Goal: Check status: Check status

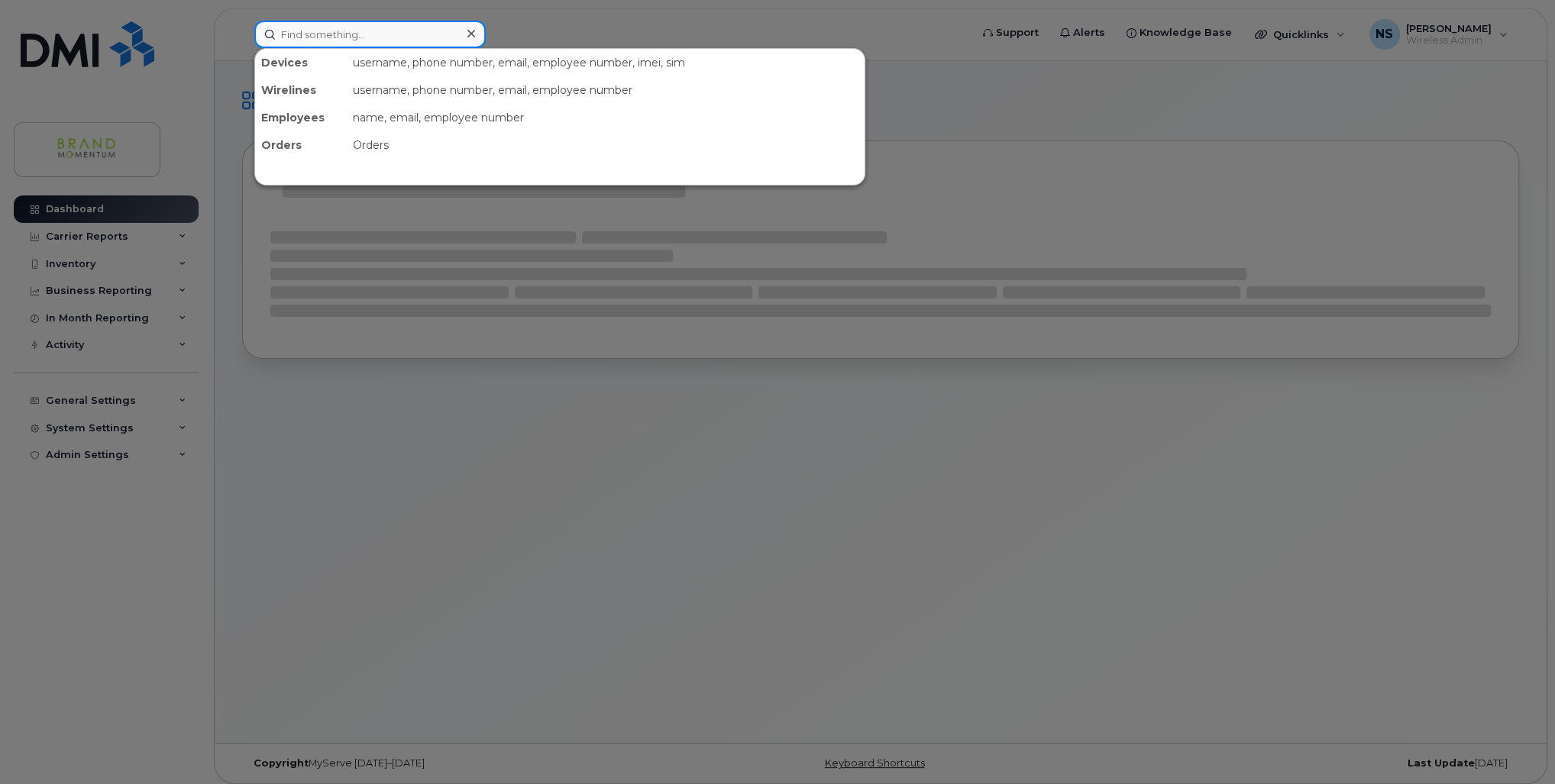
click at [352, 40] on input at bounding box center [370, 35] width 231 height 28
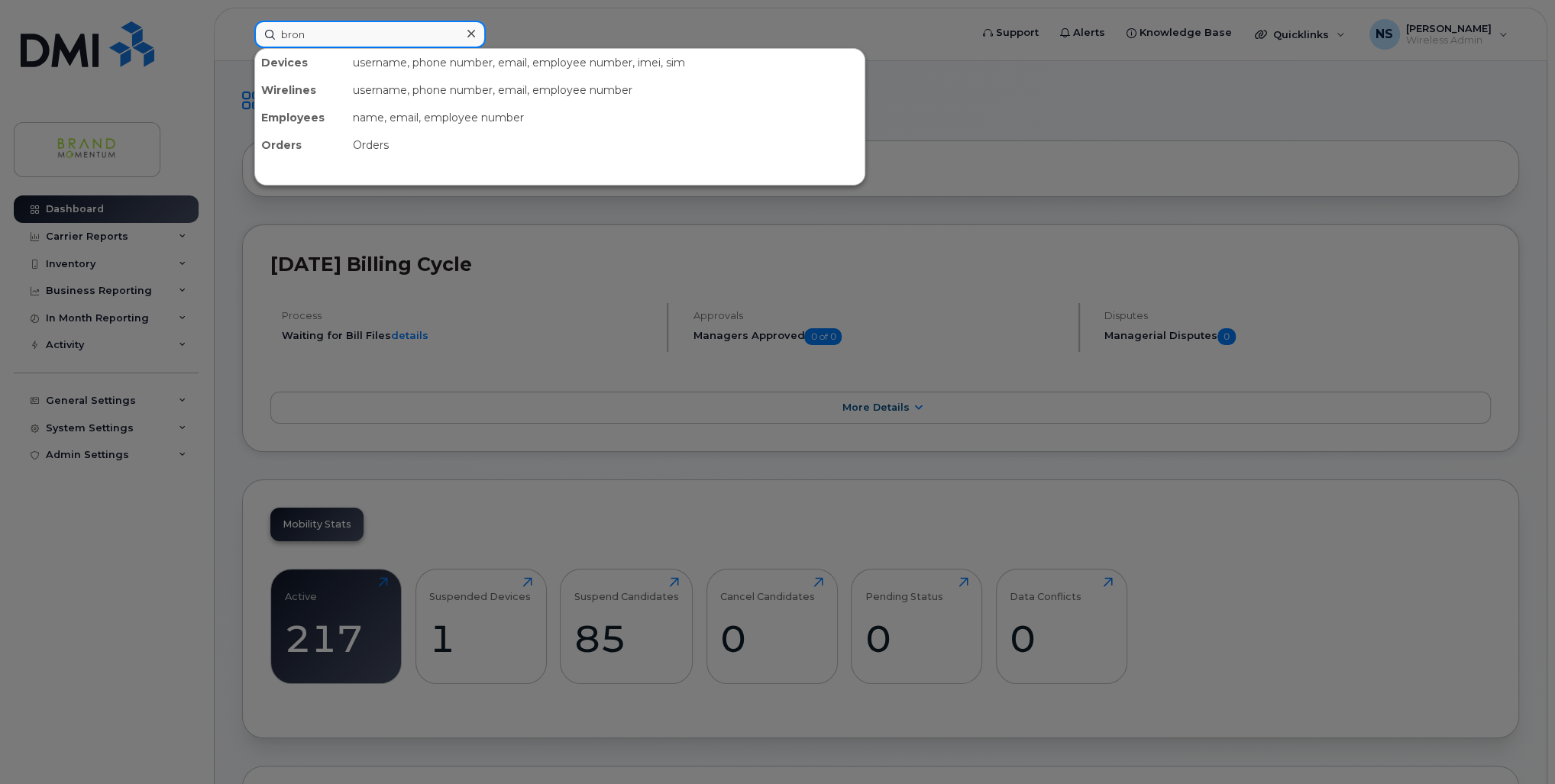
type input "bron"
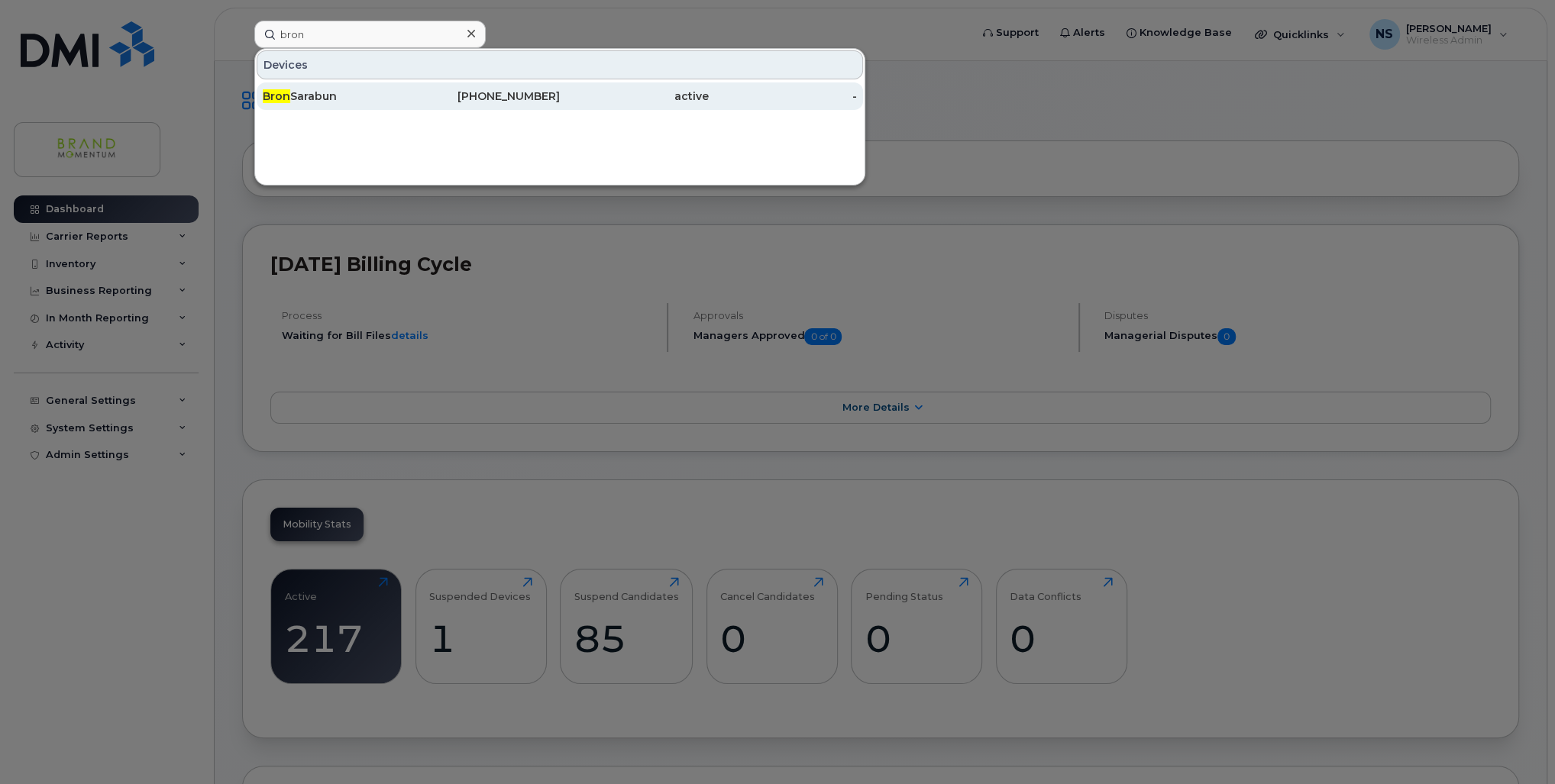
click at [542, 90] on div "[PHONE_NUMBER]" at bounding box center [486, 97] width 149 height 16
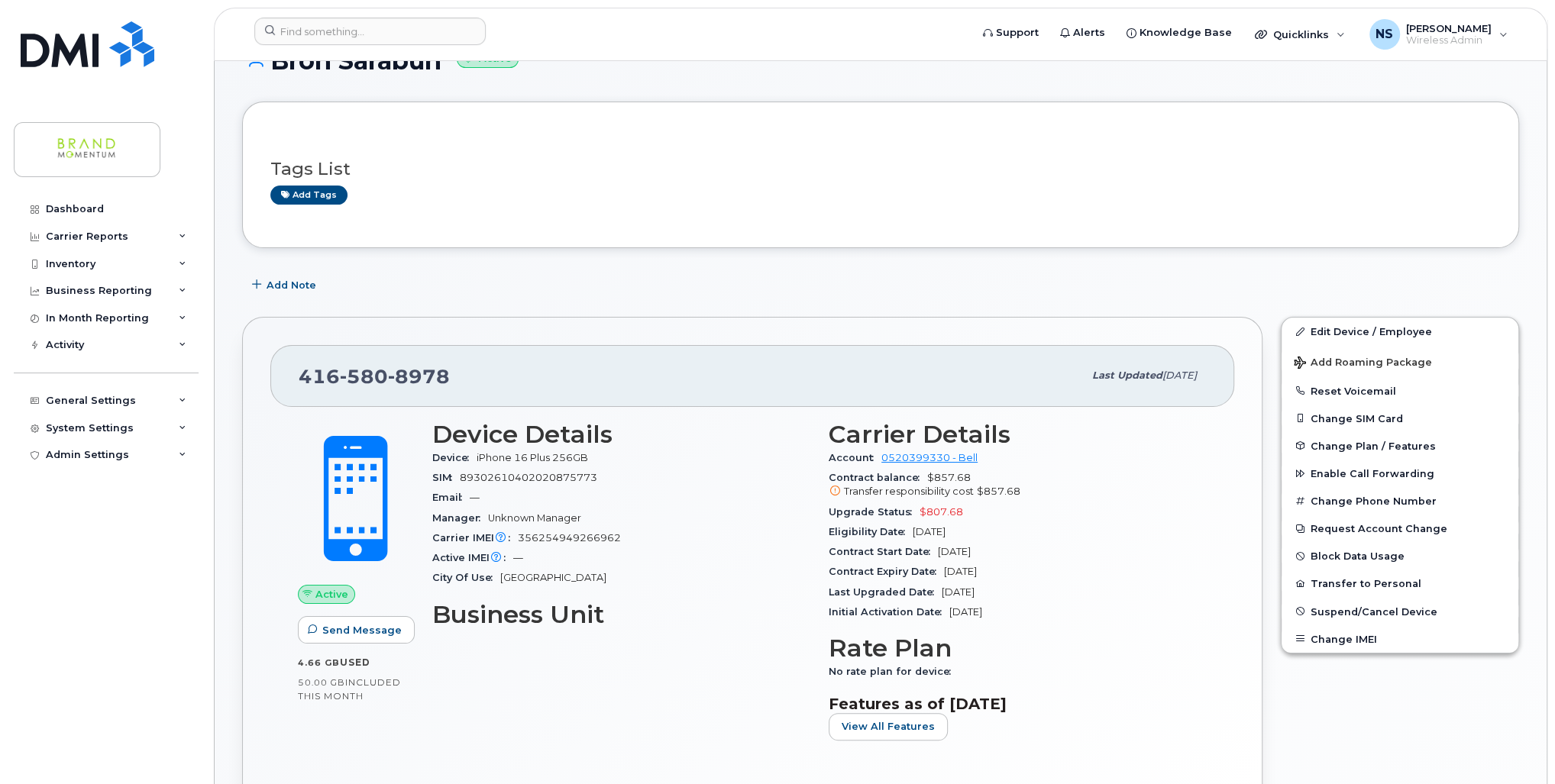
scroll to position [122, 0]
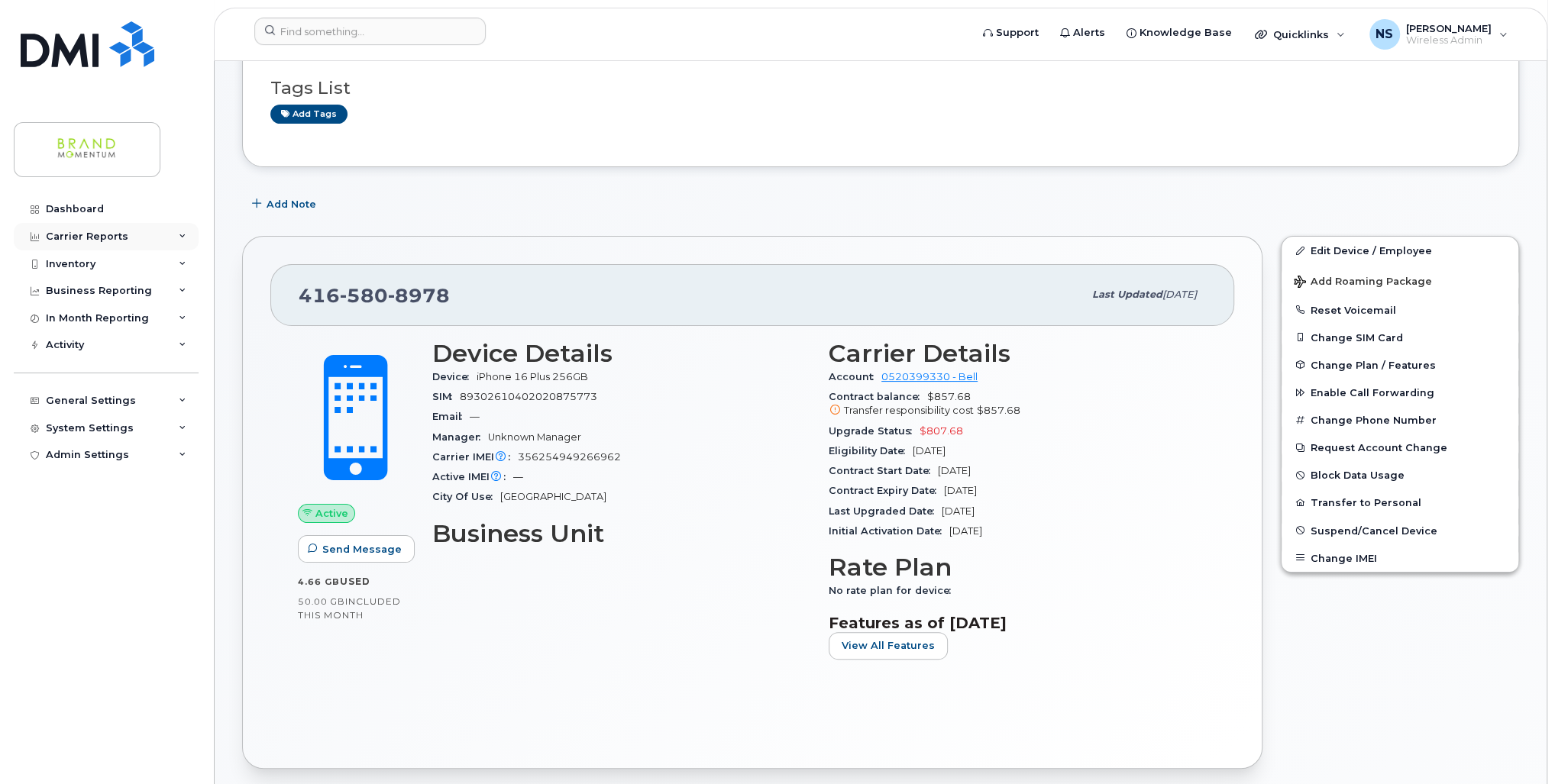
click at [104, 239] on div "Carrier Reports" at bounding box center [87, 236] width 83 height 12
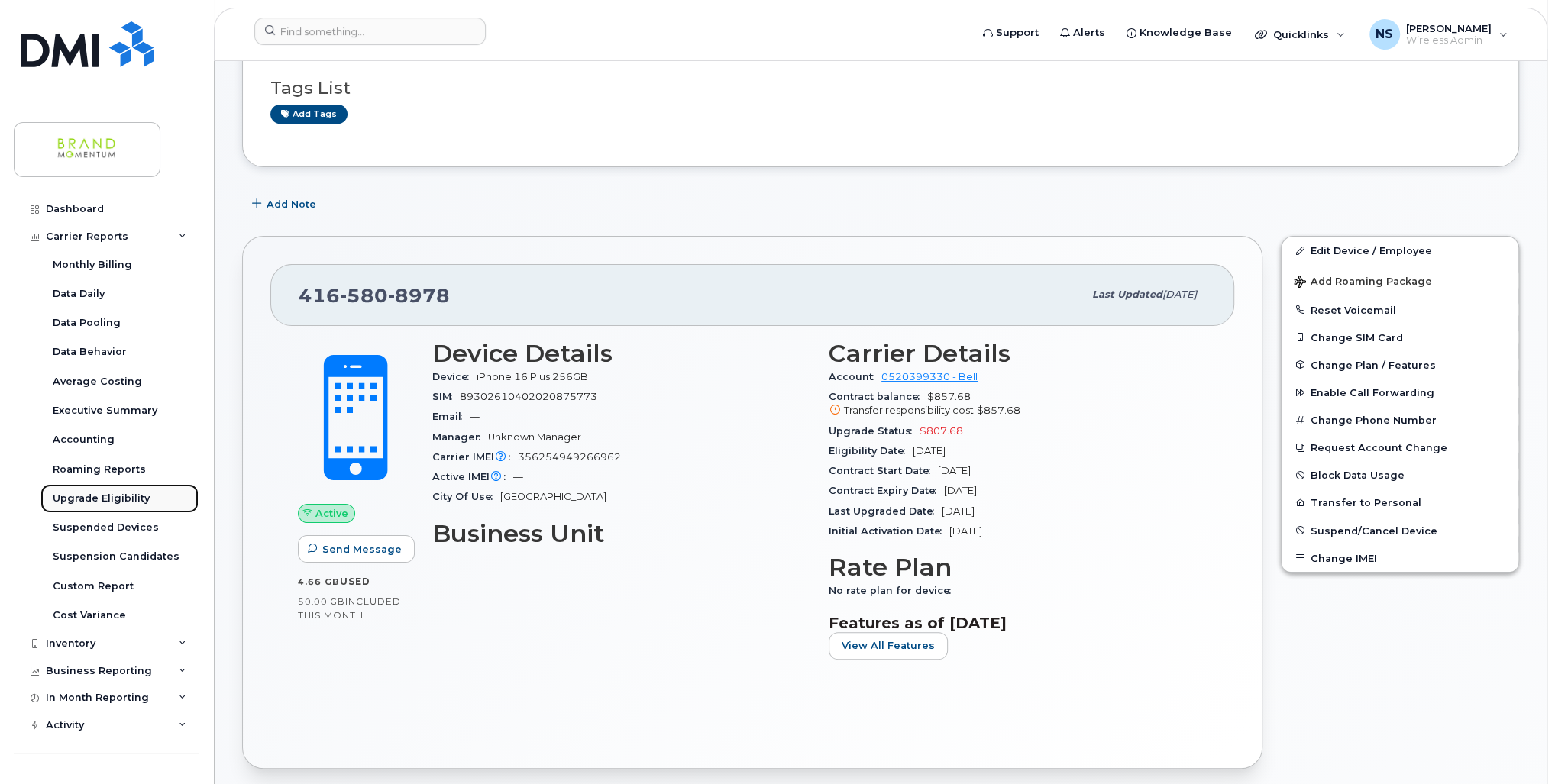
click at [101, 496] on div "Upgrade Eligibility" at bounding box center [100, 499] width 97 height 14
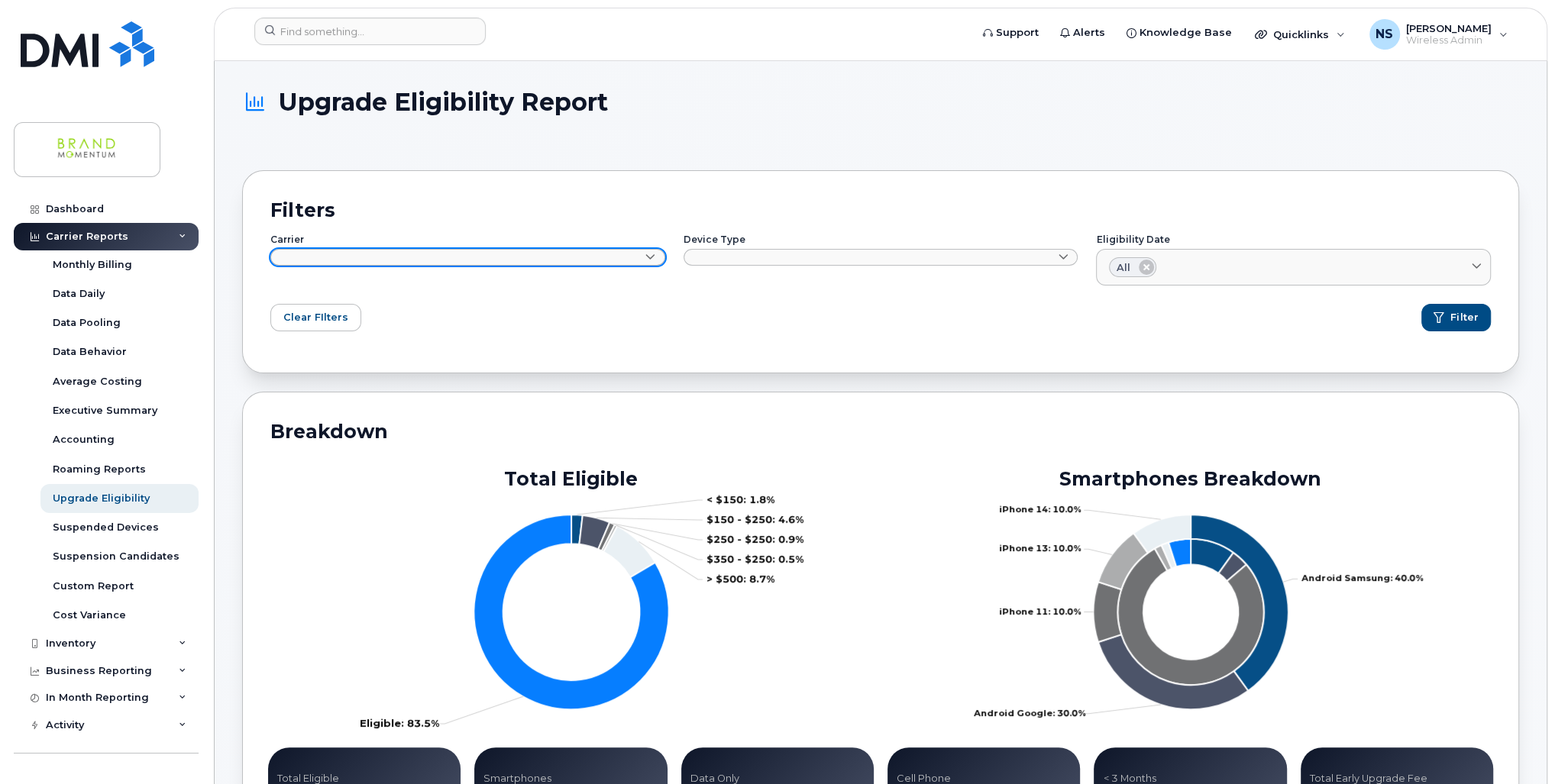
click at [659, 258] on link at bounding box center [468, 256] width 395 height 17
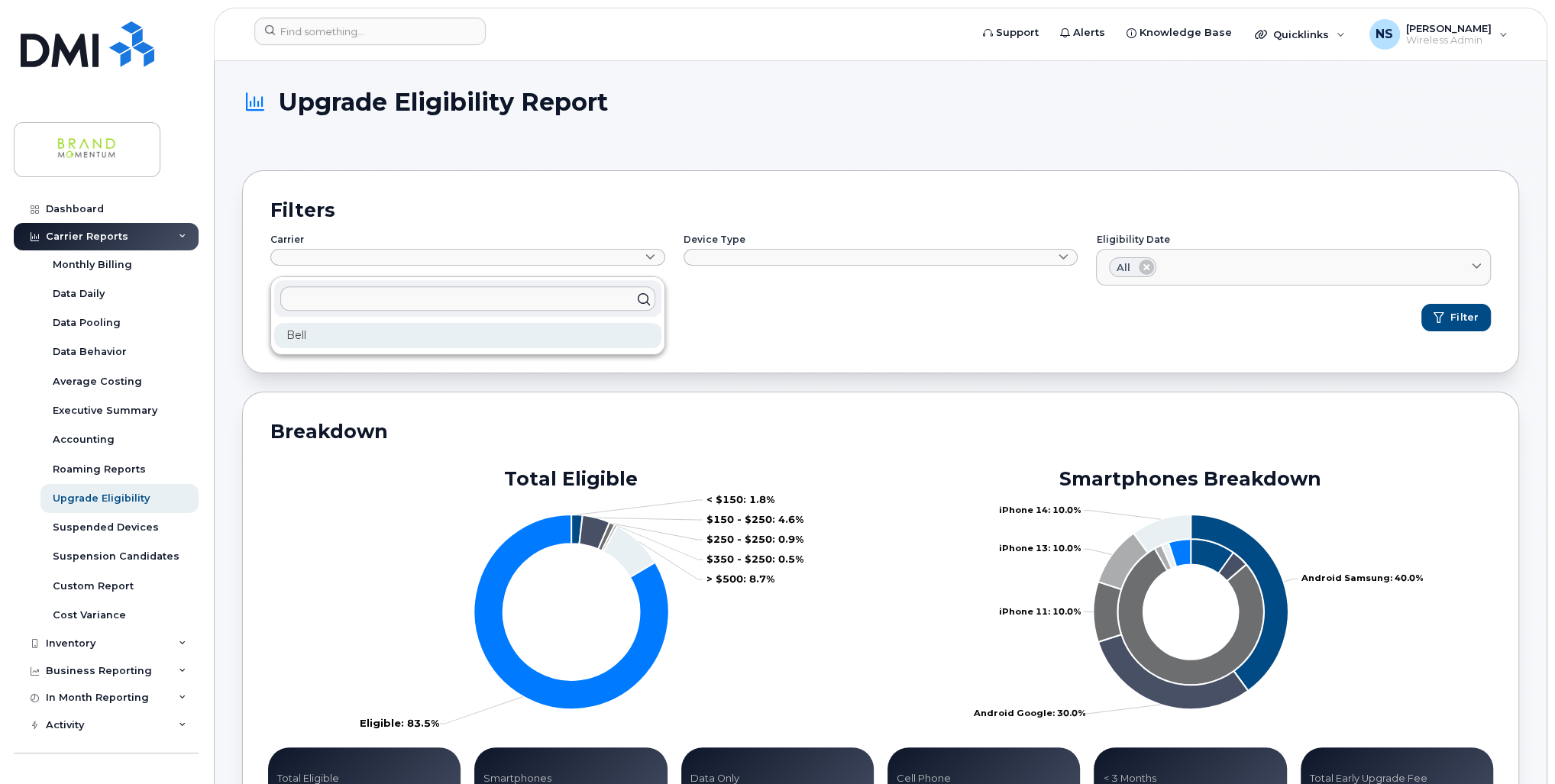
click at [332, 328] on div "Bell" at bounding box center [468, 335] width 387 height 25
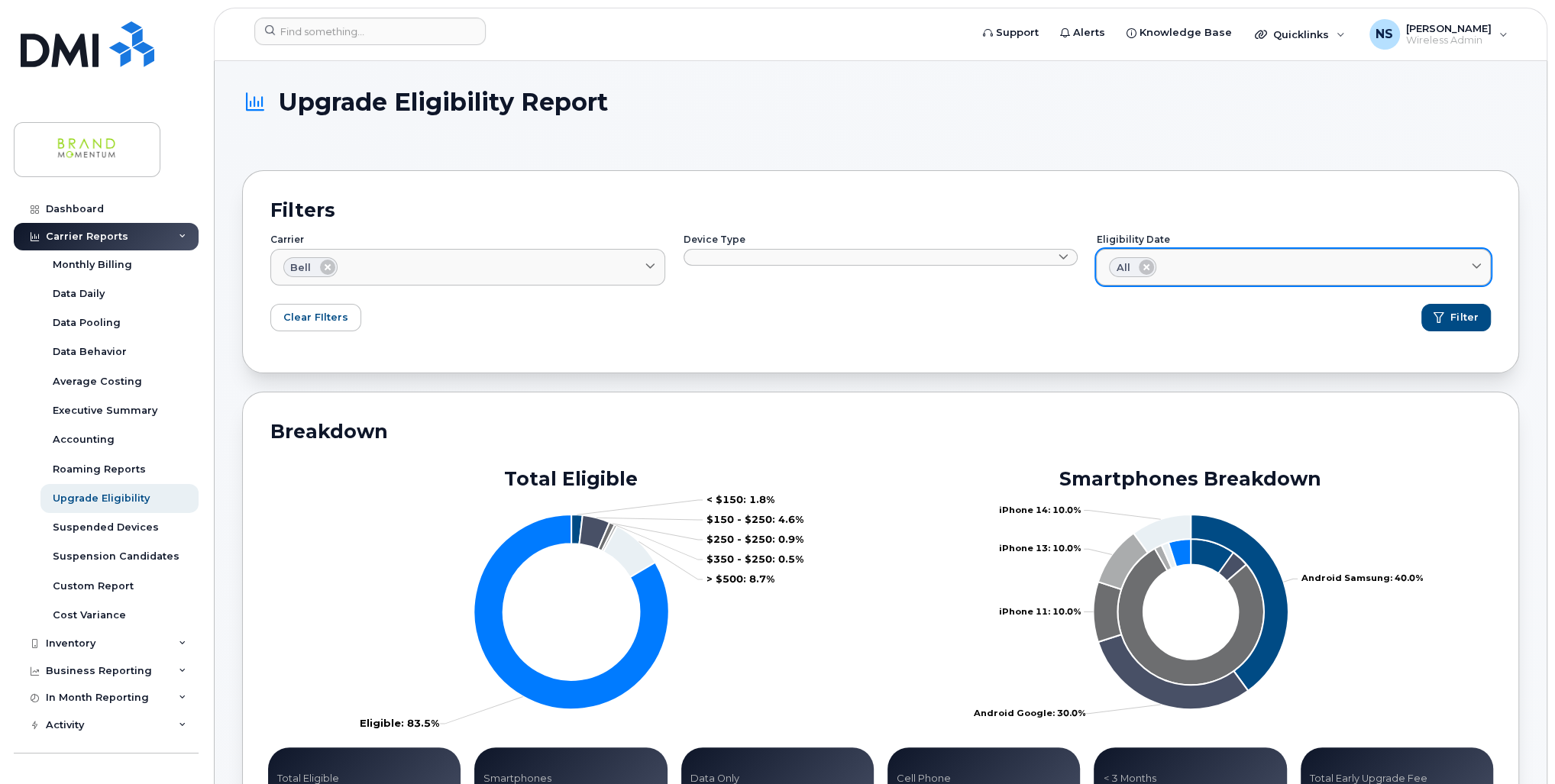
click at [1132, 267] on div "All" at bounding box center [1133, 267] width 47 height 20
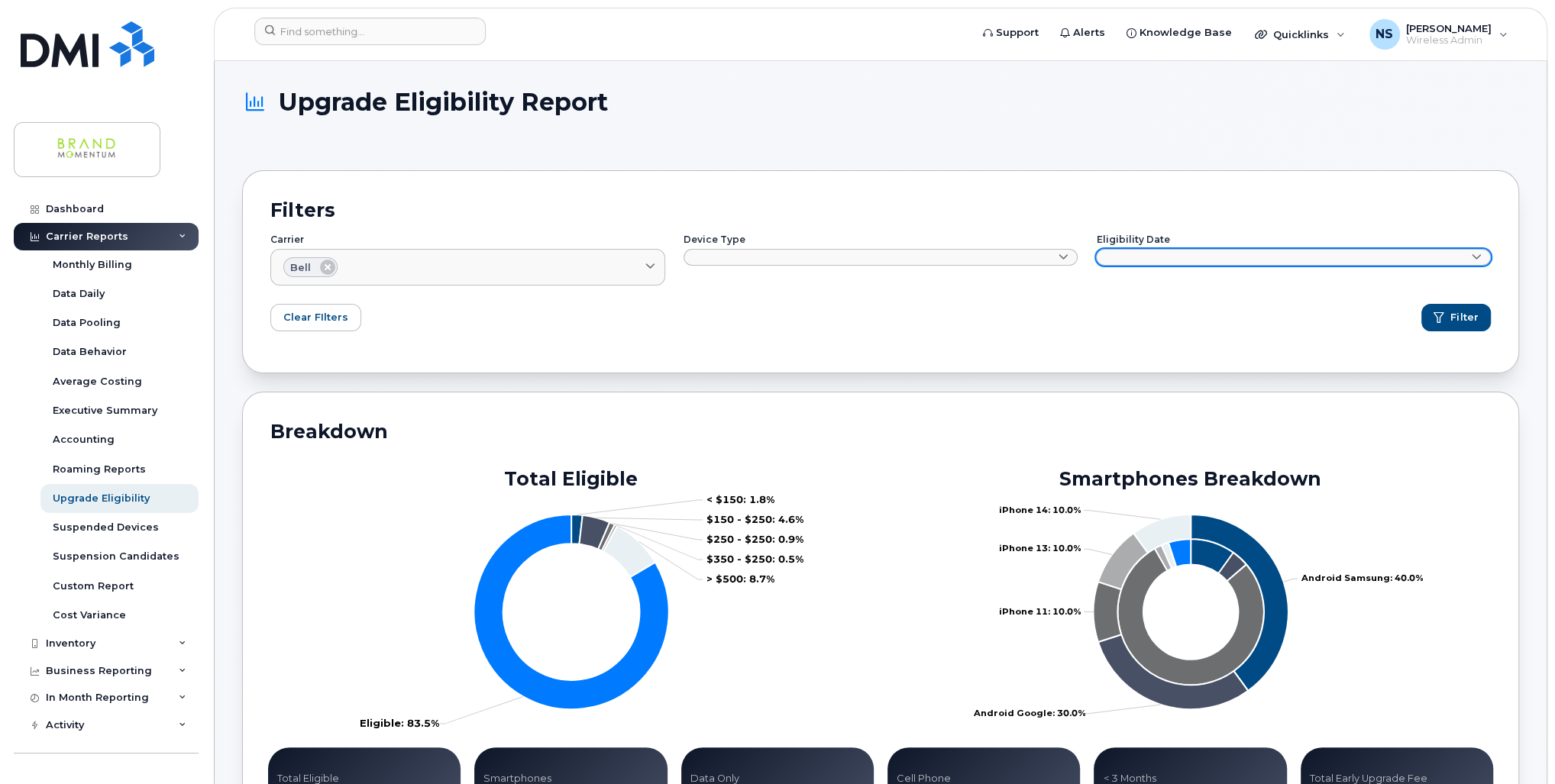
click at [1140, 260] on link at bounding box center [1293, 256] width 395 height 17
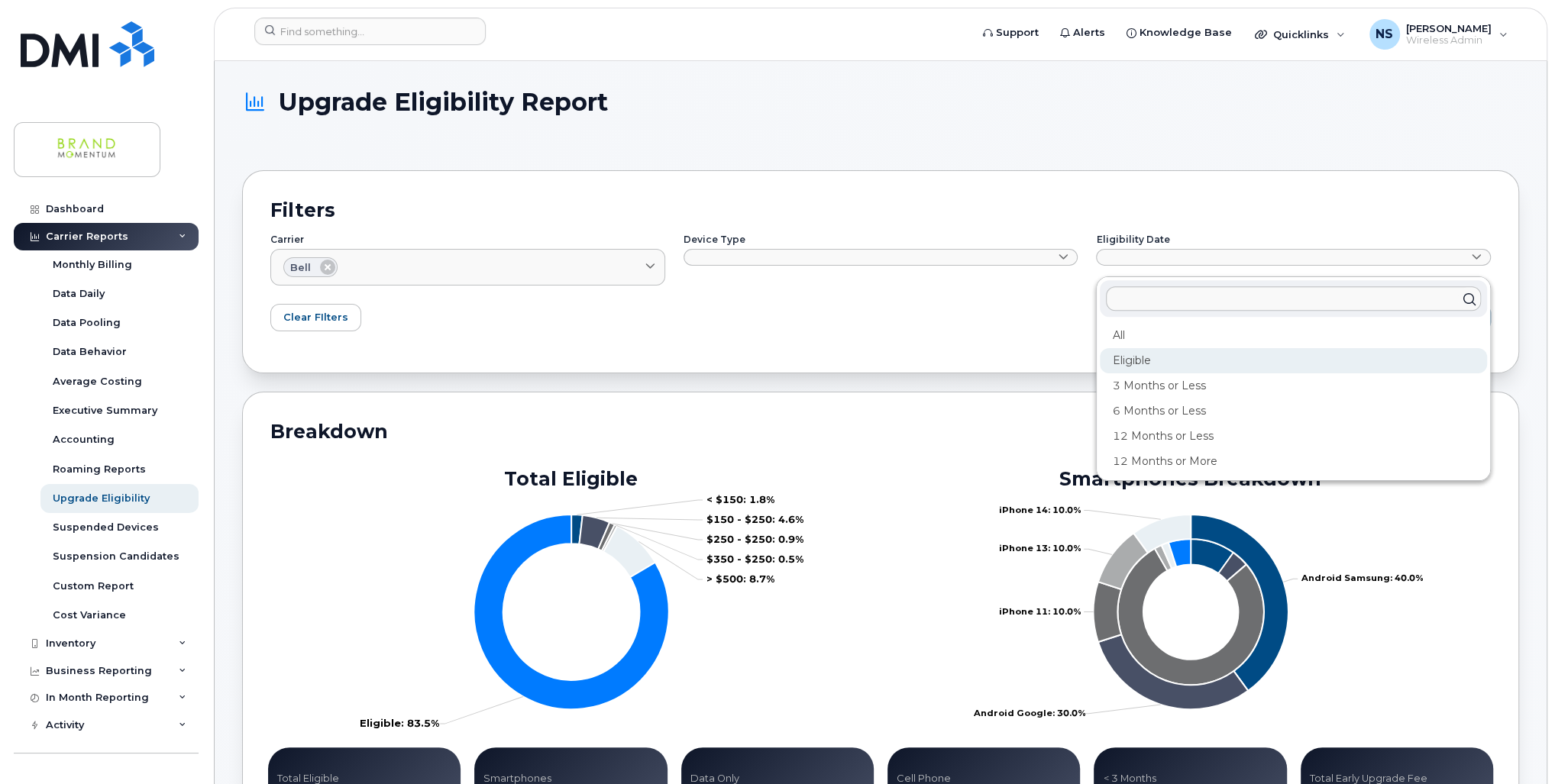
click at [1141, 358] on div "Eligible" at bounding box center [1294, 360] width 387 height 25
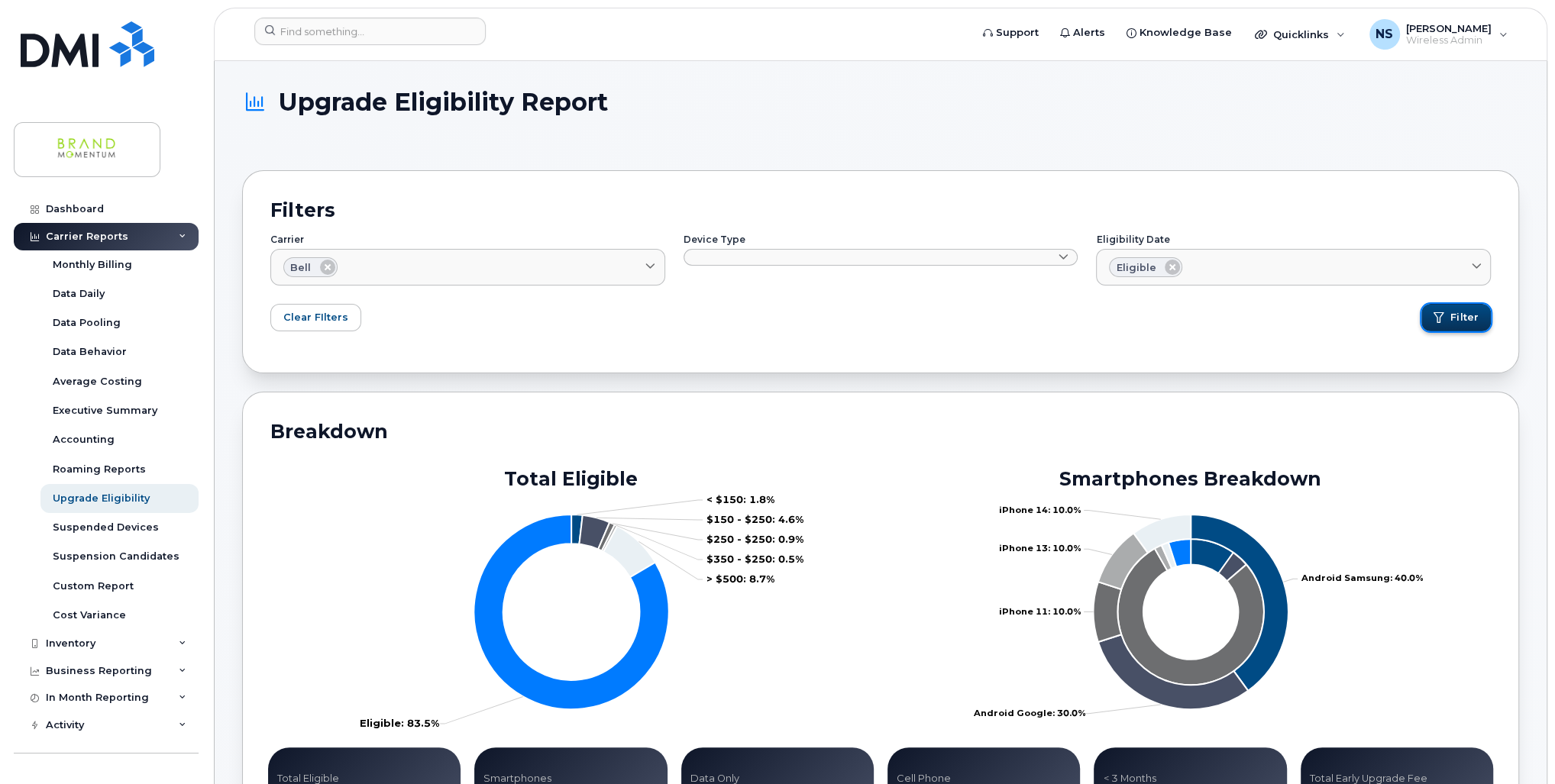
click at [1451, 315] on button "Filter" at bounding box center [1456, 317] width 71 height 28
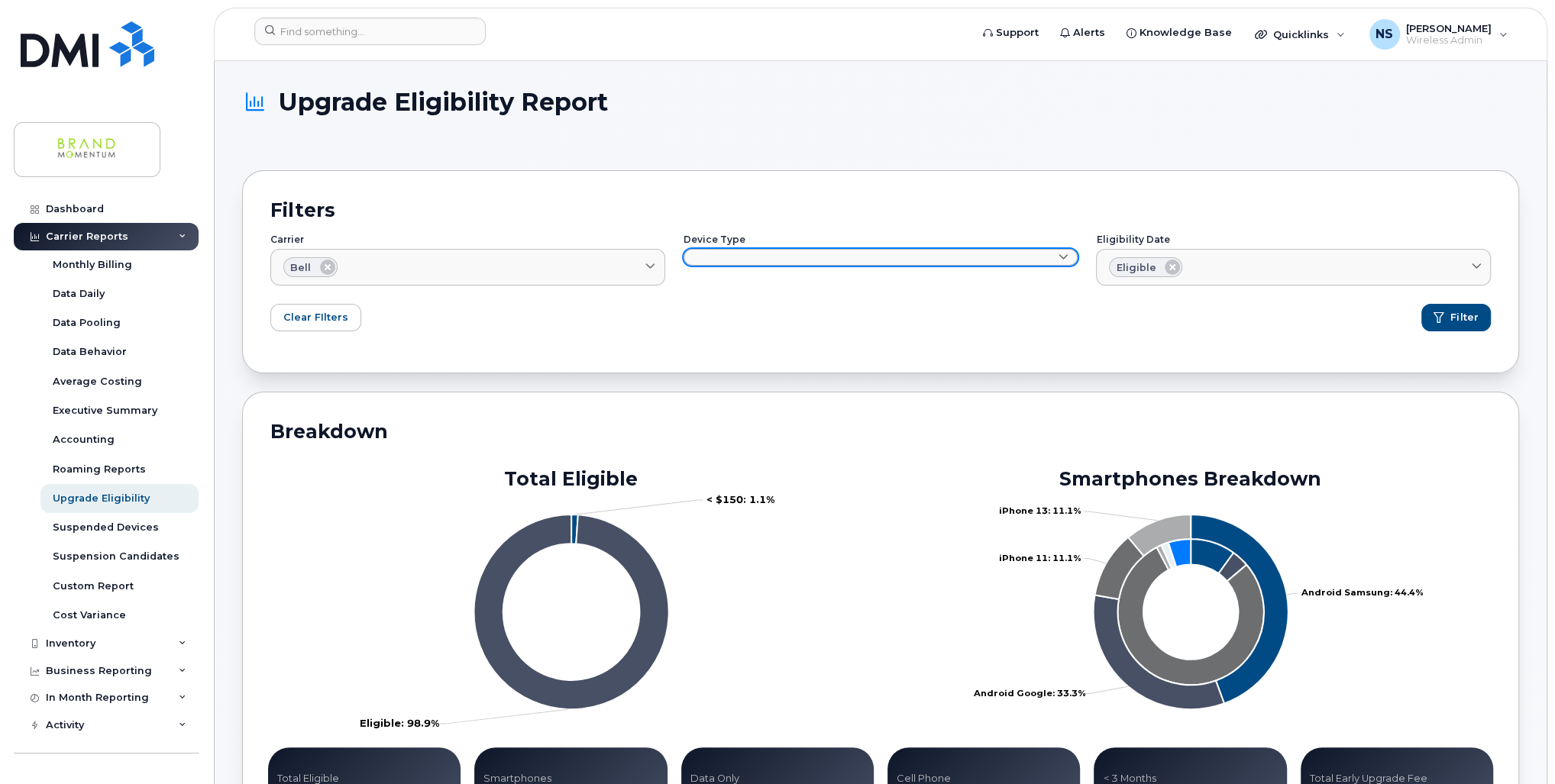
click at [750, 255] on link at bounding box center [880, 256] width 395 height 17
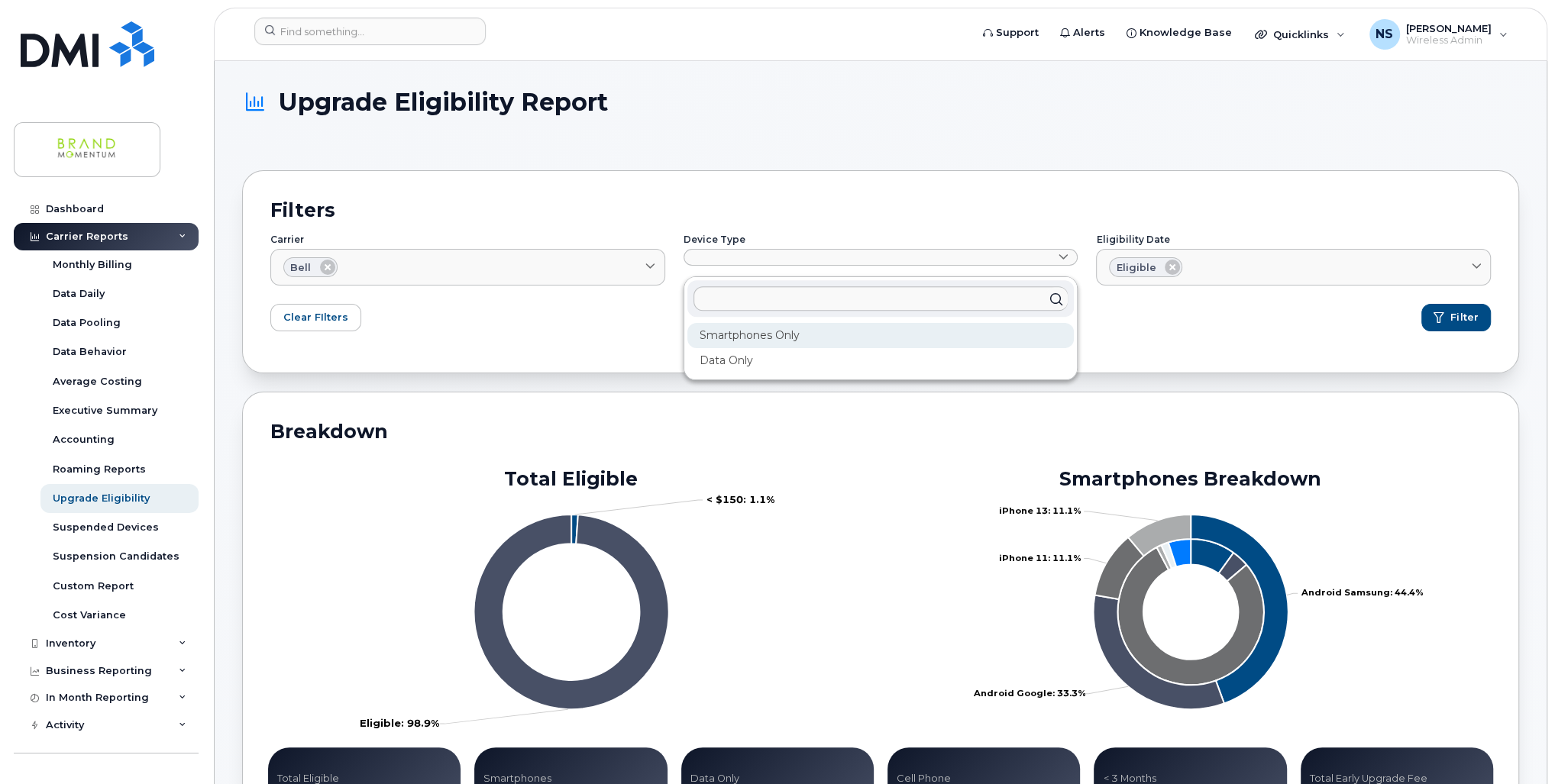
click at [752, 337] on div "Smartphones Only" at bounding box center [881, 335] width 387 height 25
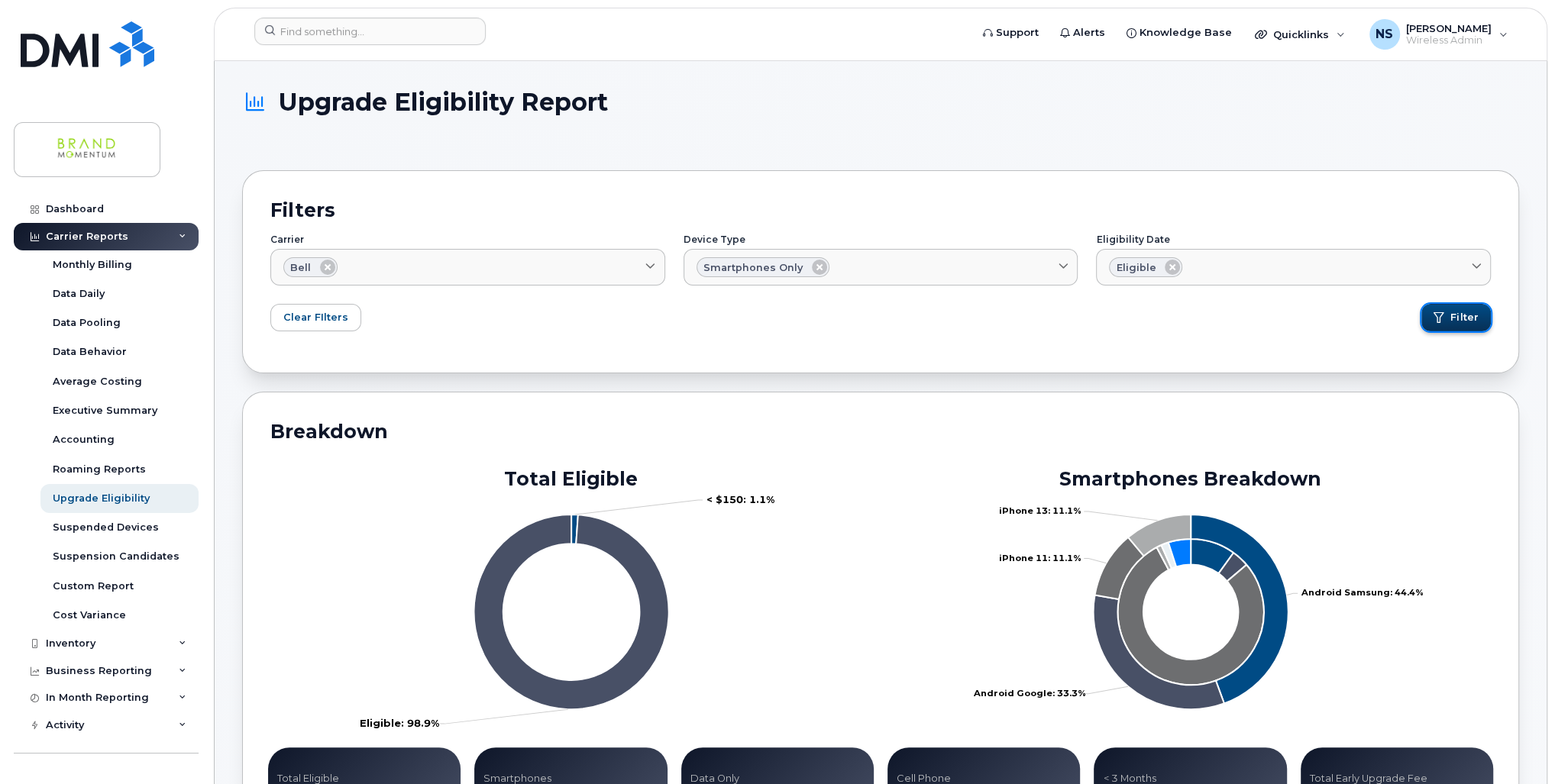
click at [1452, 317] on span "Filter" at bounding box center [1464, 317] width 28 height 14
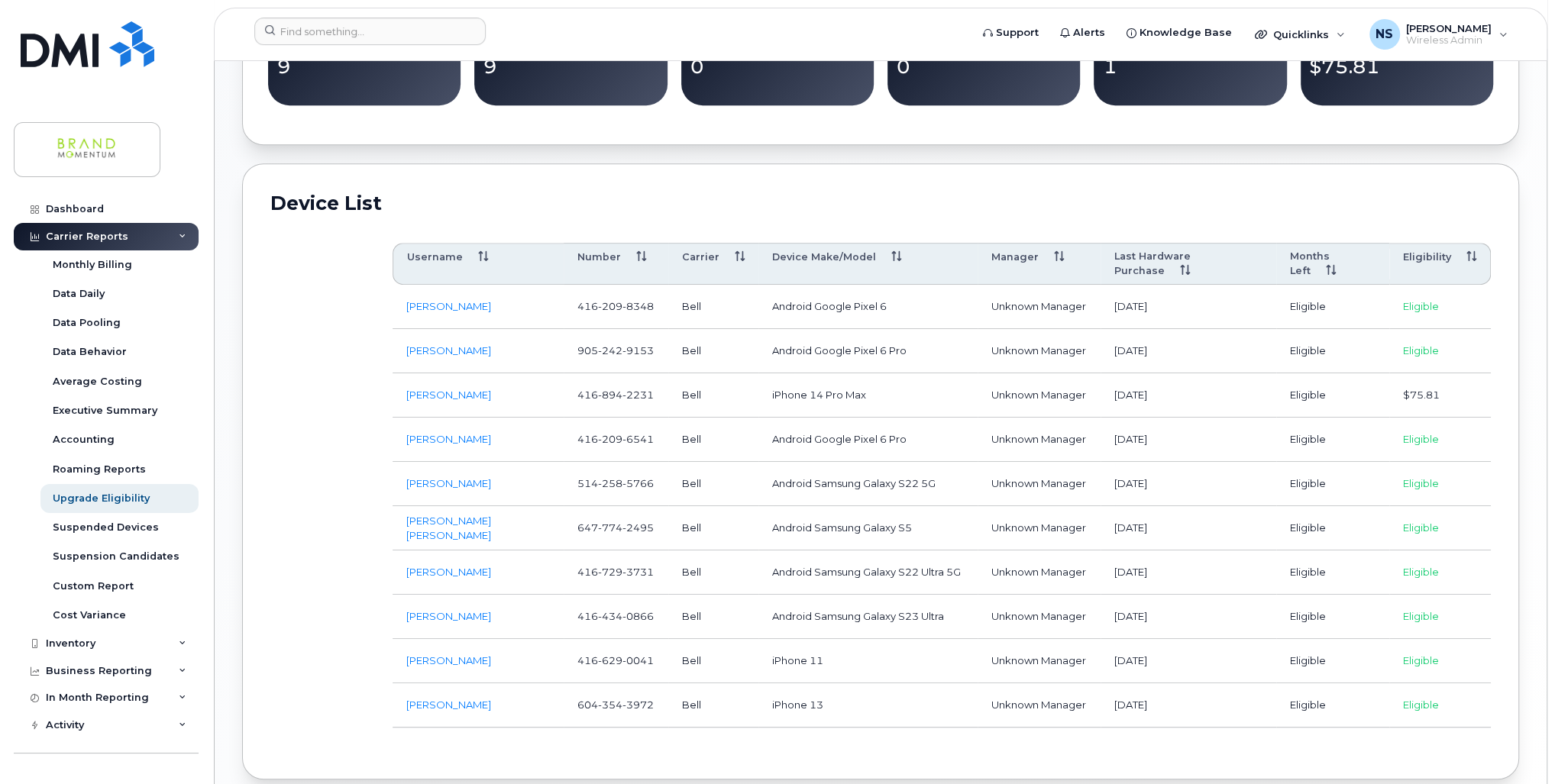
scroll to position [783, 0]
